Goal: Complete application form

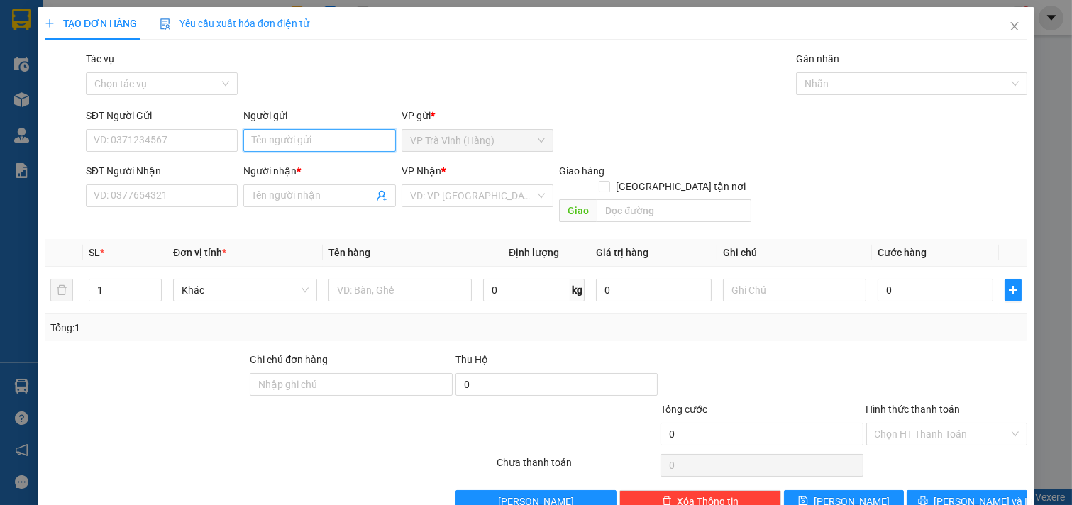
click at [323, 140] on input "Người gửi" at bounding box center [319, 140] width 153 height 23
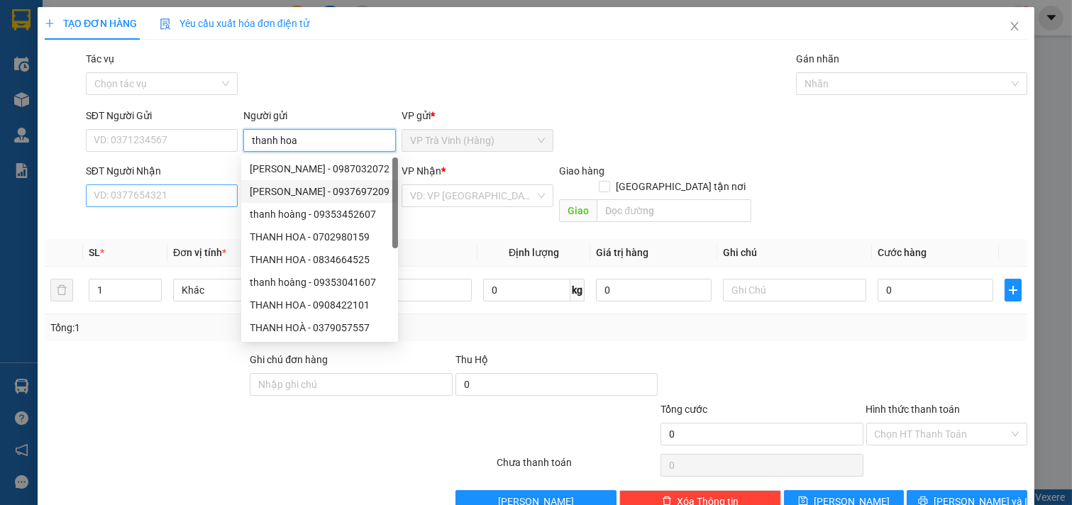
type input "thanh hoa"
click at [221, 196] on input "SĐT Người Nhận" at bounding box center [162, 195] width 153 height 23
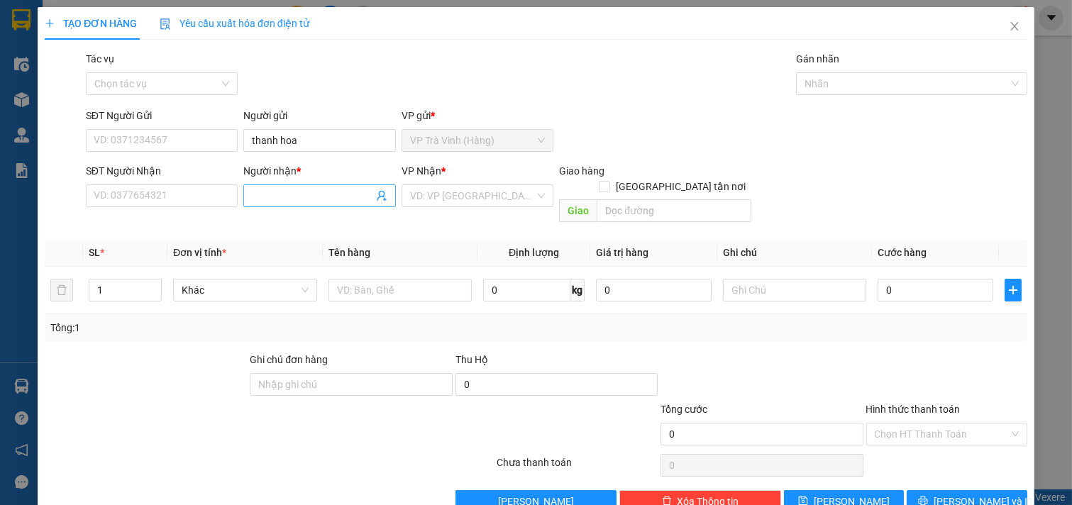
click at [263, 197] on input "Người nhận *" at bounding box center [312, 196] width 121 height 16
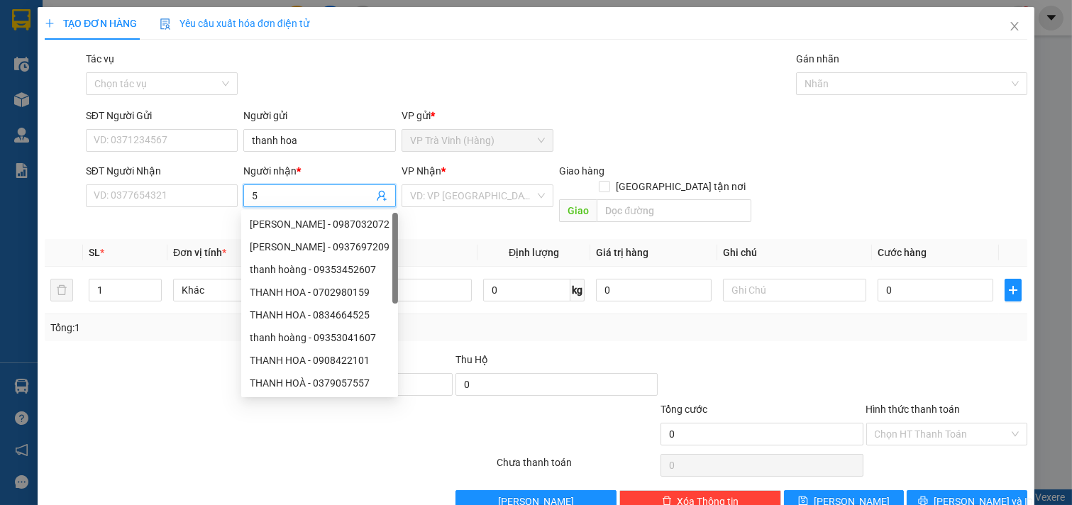
type input "5g"
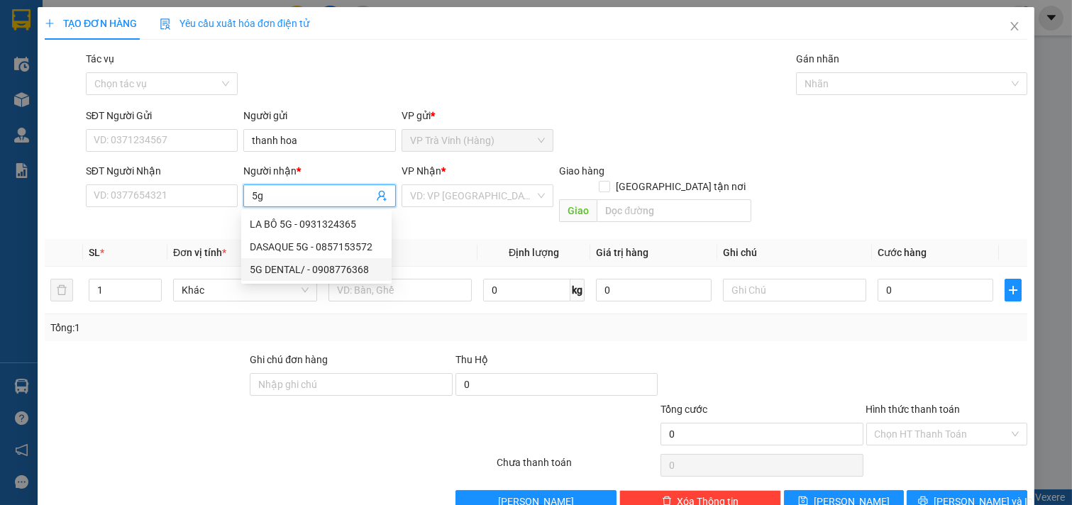
click at [294, 263] on div "5G DENTAL/ - 0908776368" at bounding box center [316, 270] width 133 height 16
type input "0908776368"
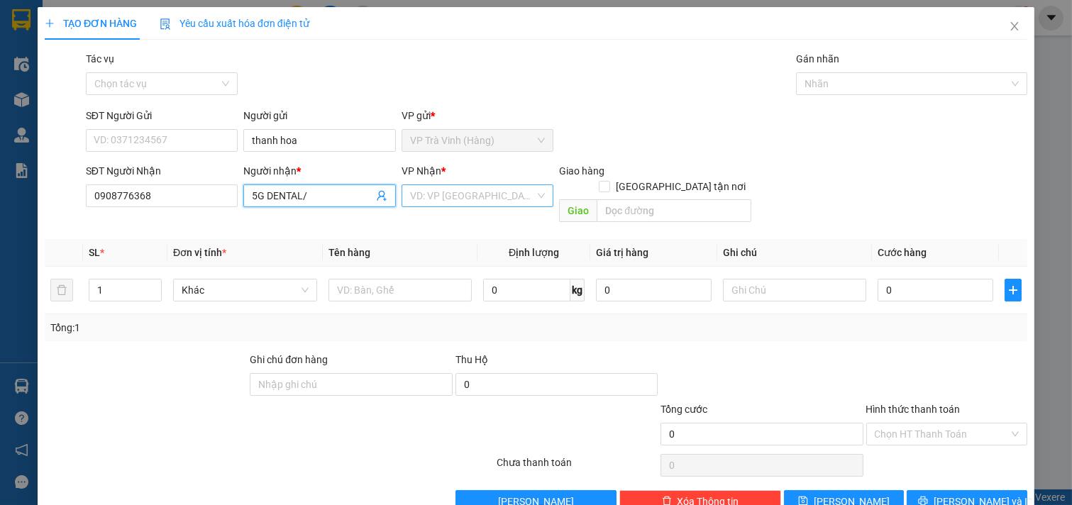
type input "5G DENTAL/"
click at [463, 199] on input "search" at bounding box center [473, 195] width 126 height 21
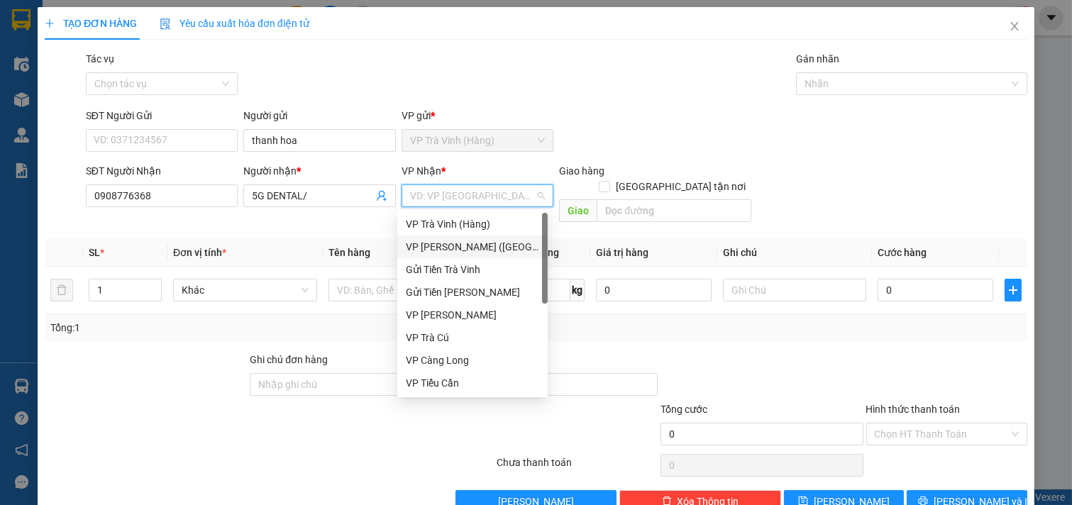
click at [452, 243] on div "VP [PERSON_NAME] ([GEOGRAPHIC_DATA])" at bounding box center [472, 247] width 133 height 16
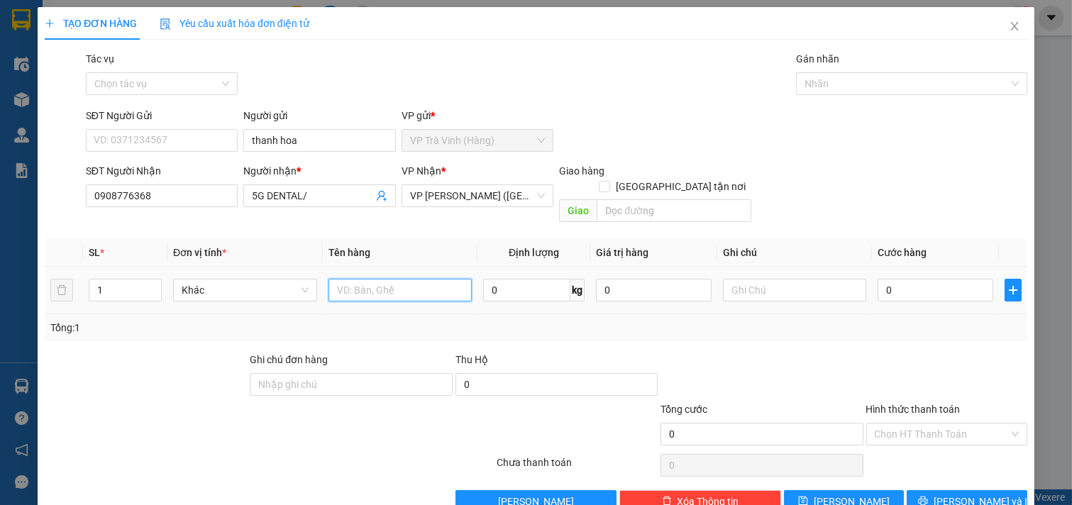
click at [380, 279] on input "text" at bounding box center [400, 290] width 144 height 23
type input "1 hộp"
click at [927, 279] on input "0" at bounding box center [935, 290] width 116 height 23
type input "2"
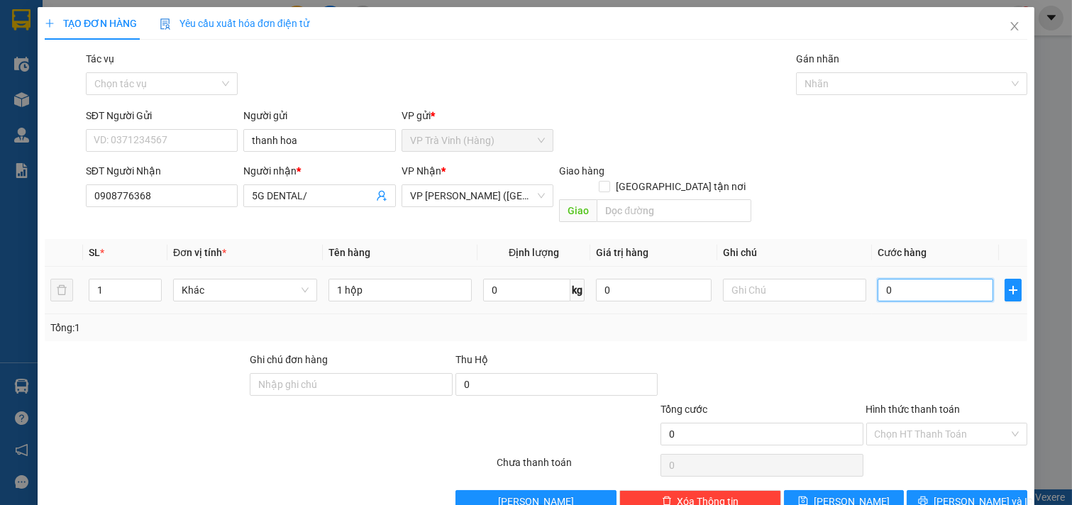
type input "2"
type input "20"
type input "20.000"
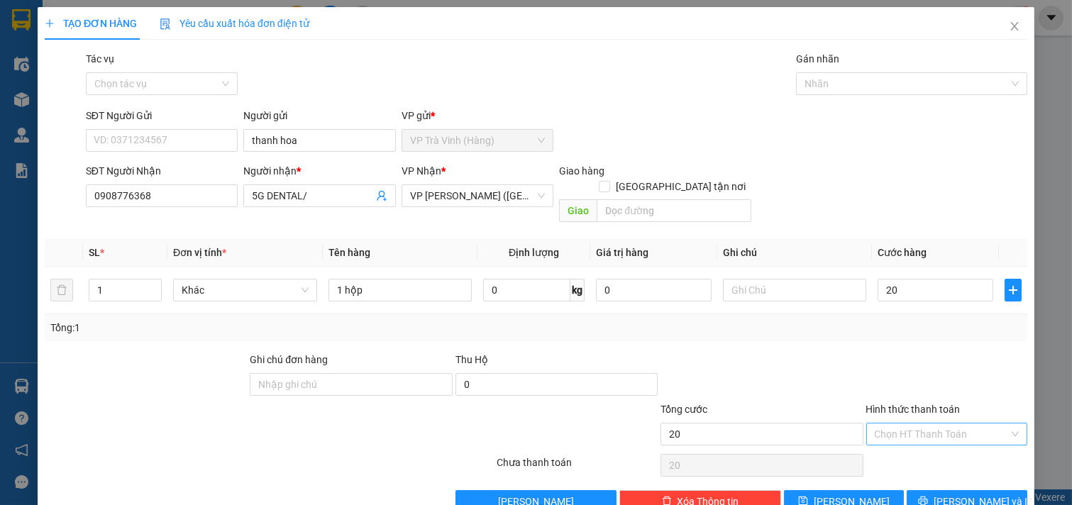
type input "20.000"
click at [966, 423] on input "Hình thức thanh toán" at bounding box center [942, 433] width 135 height 21
click at [959, 443] on div "Tại văn phòng" at bounding box center [936, 447] width 143 height 16
type input "0"
click at [949, 494] on span "[PERSON_NAME] và In" at bounding box center [982, 502] width 99 height 16
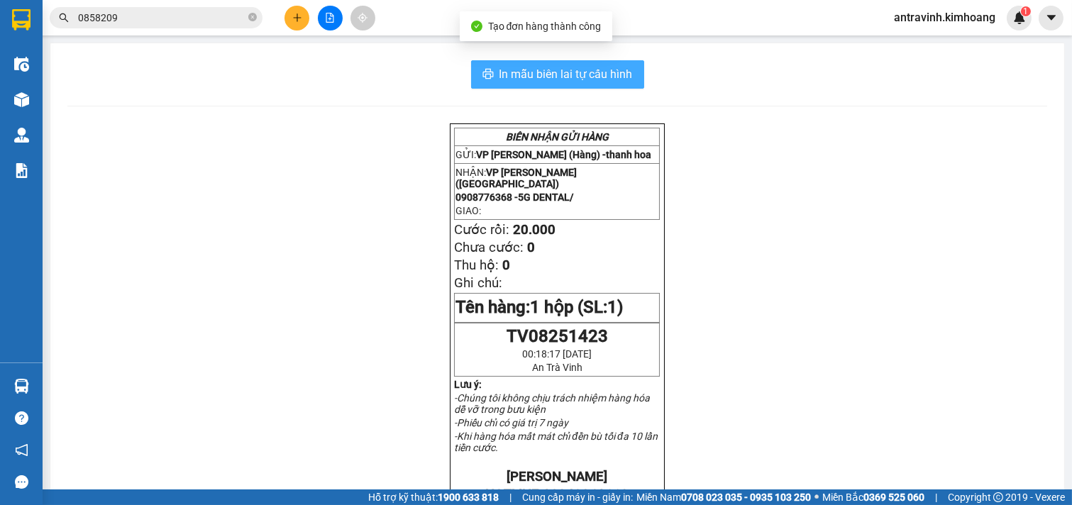
click at [570, 76] on span "In mẫu biên lai tự cấu hình" at bounding box center [565, 74] width 133 height 18
